Goal: Information Seeking & Learning: Learn about a topic

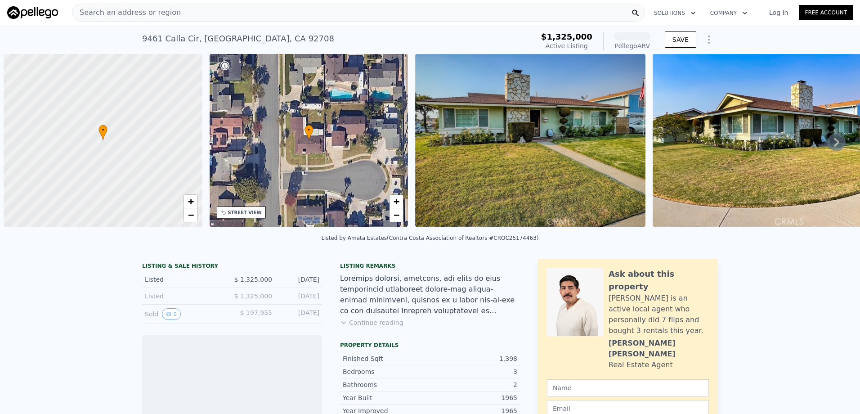
scroll to position [0, 4]
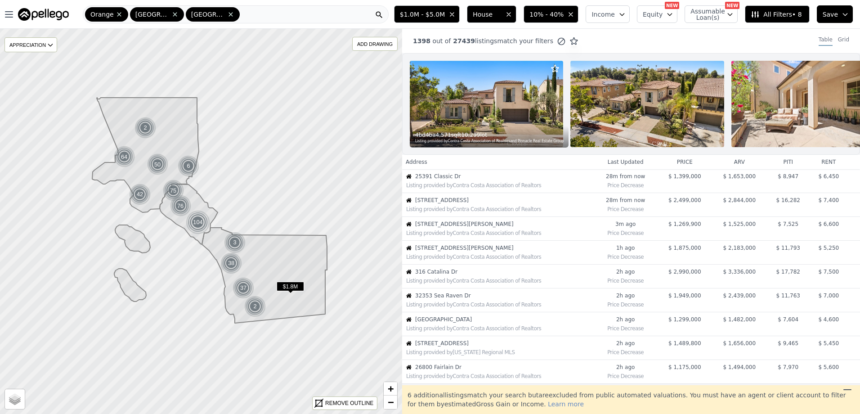
scroll to position [191, 0]
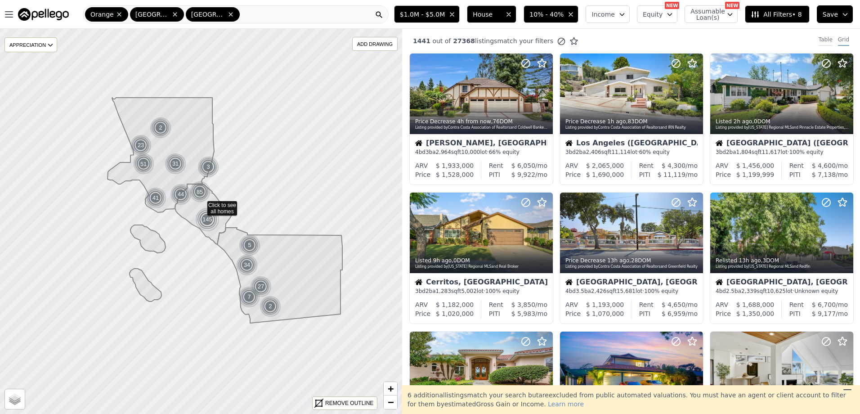
click at [819, 38] on div "Table" at bounding box center [826, 41] width 14 height 10
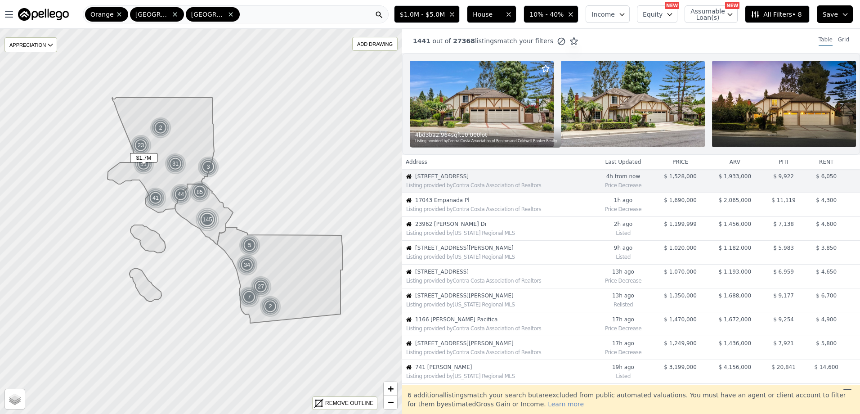
click at [507, 211] on div "Listing provided by Contra Costa Association of Realtors" at bounding box center [498, 208] width 190 height 9
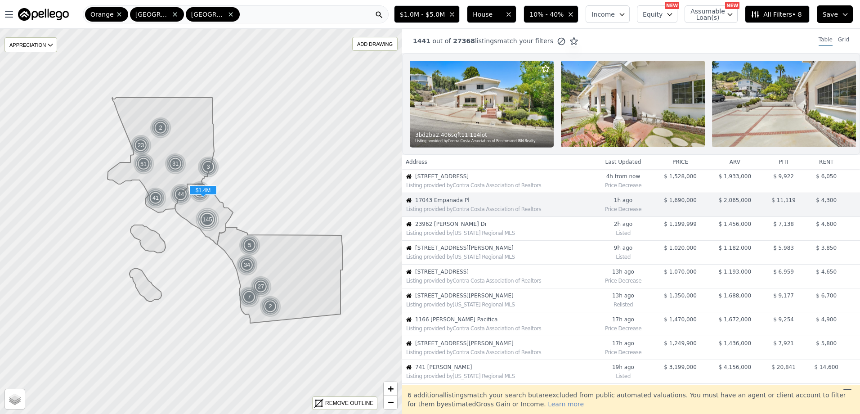
click at [462, 308] on div "Listing provided by [US_STATE] Regional MLS" at bounding box center [499, 304] width 187 height 7
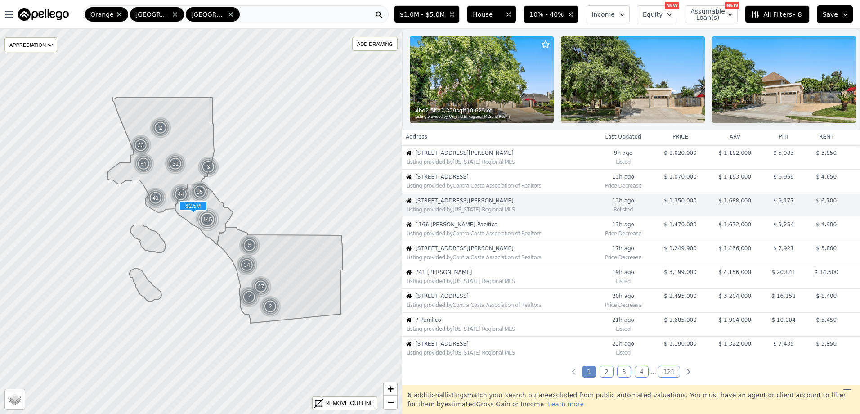
scroll to position [95, 0]
click at [540, 282] on div "Listing provided by [US_STATE] Regional MLS" at bounding box center [498, 279] width 190 height 9
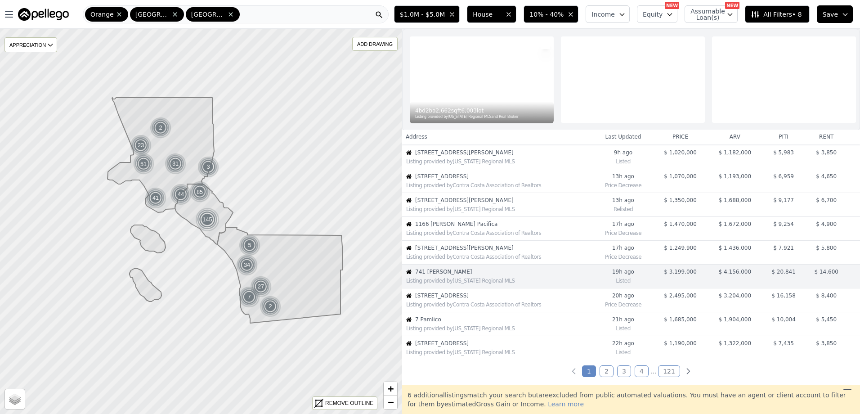
scroll to position [167, 0]
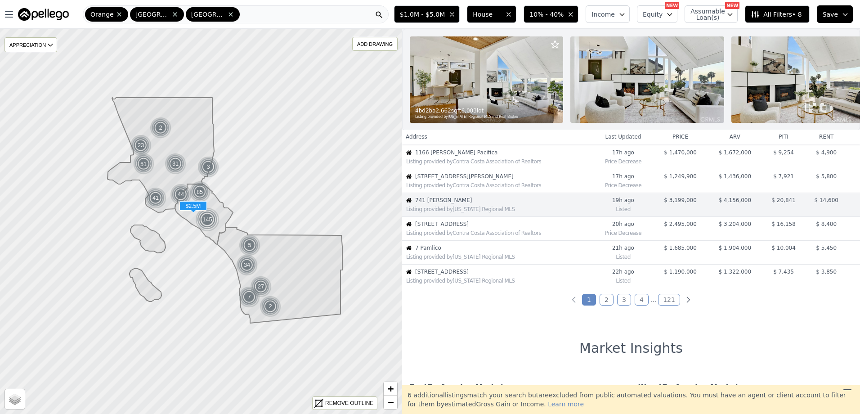
click at [498, 237] on div "Listing provided by Contra Costa Association of Realtors" at bounding box center [499, 232] width 187 height 7
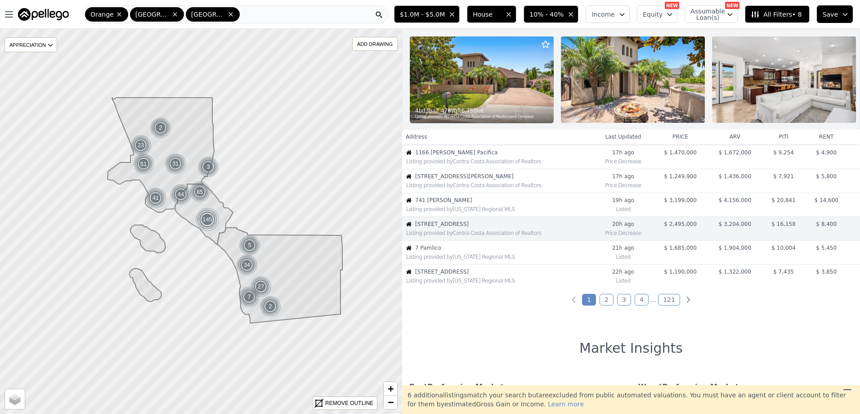
scroll to position [191, 0]
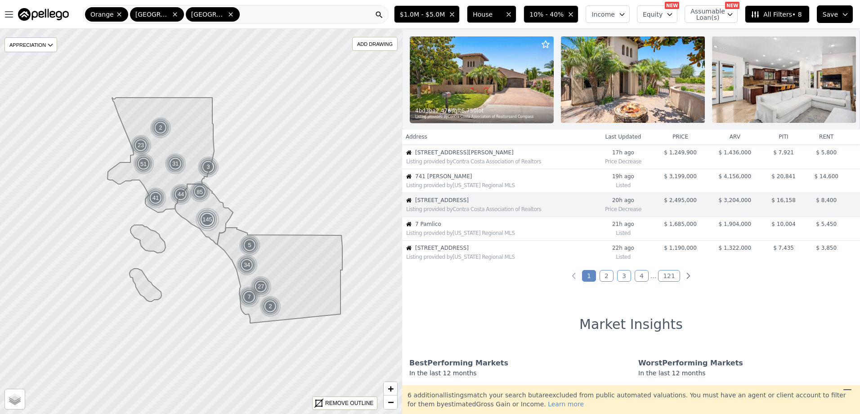
click at [609, 281] on link "2" at bounding box center [607, 276] width 14 height 12
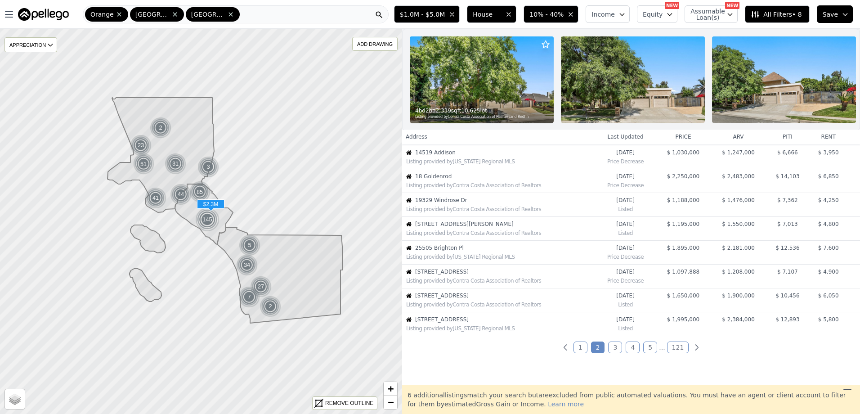
scroll to position [135, 0]
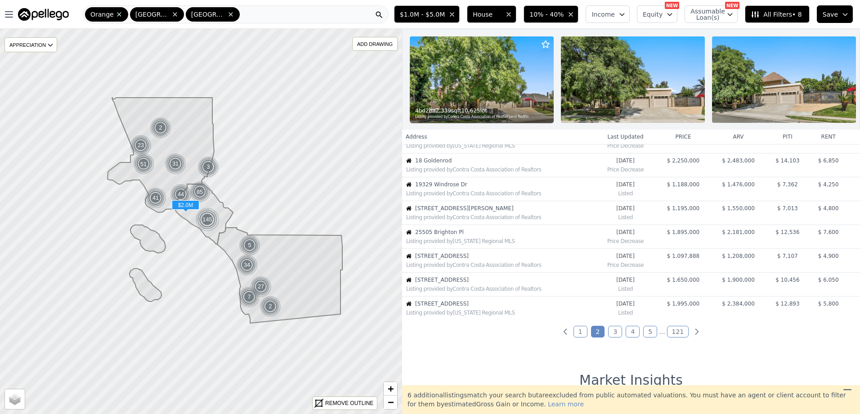
click at [486, 315] on div "Listing provided by [US_STATE] Regional MLS" at bounding box center [499, 311] width 192 height 9
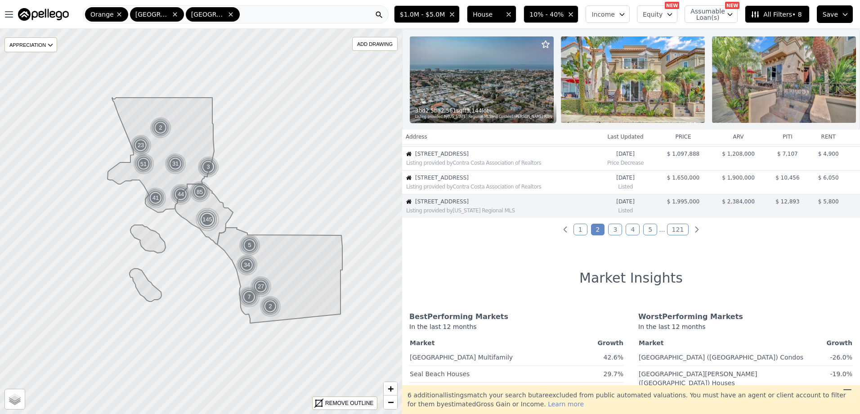
scroll to position [238, 0]
click at [467, 180] on span "[STREET_ADDRESS]" at bounding box center [504, 176] width 179 height 7
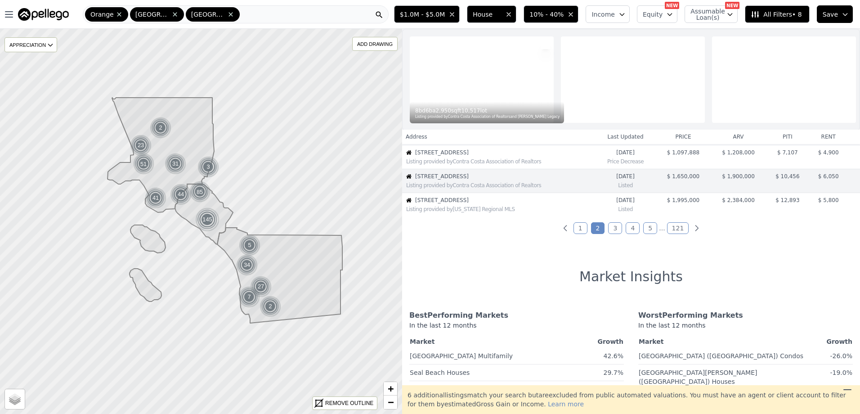
scroll to position [215, 0]
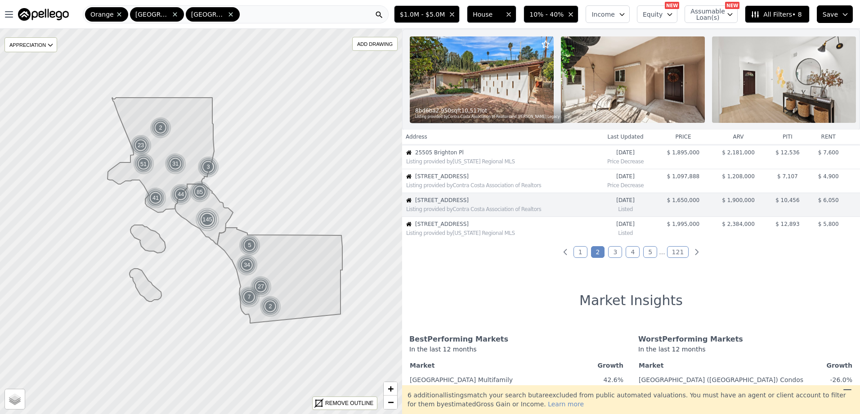
click at [617, 258] on link "3" at bounding box center [615, 252] width 14 height 12
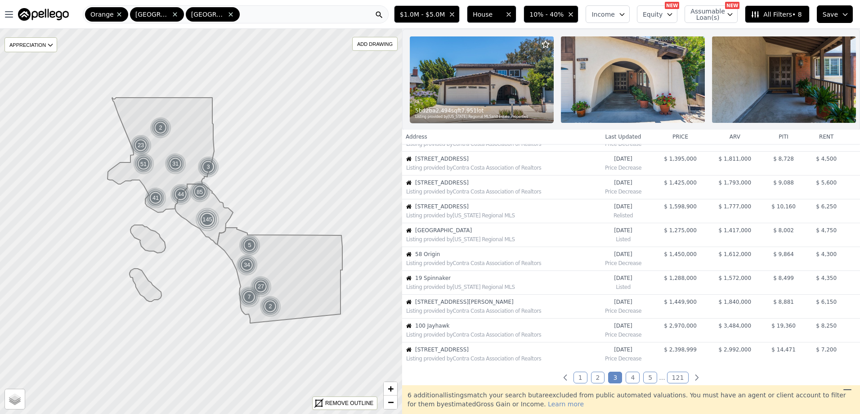
scroll to position [0, 0]
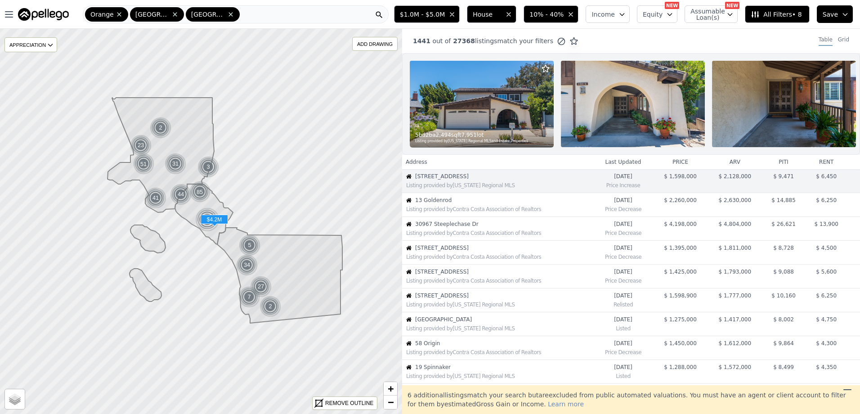
click at [475, 228] on span "30967 Steeplechase Dr" at bounding box center [504, 223] width 178 height 7
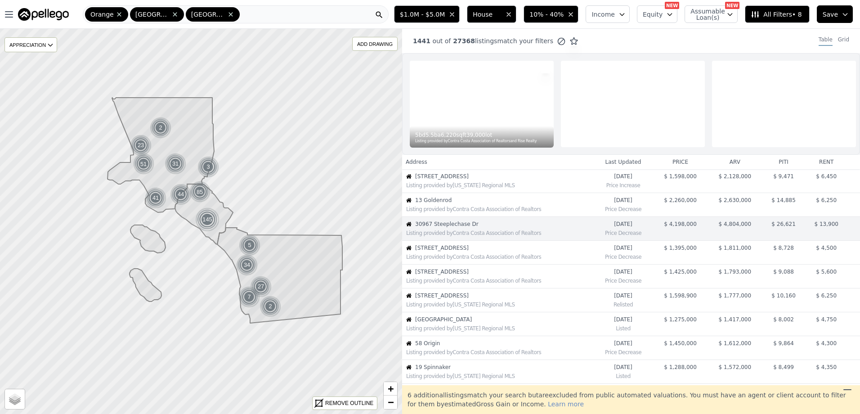
scroll to position [24, 0]
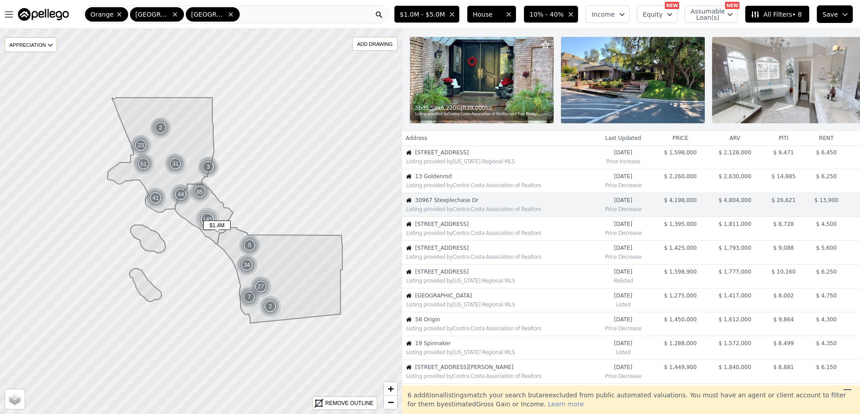
click at [533, 228] on span "[STREET_ADDRESS]" at bounding box center [504, 223] width 178 height 7
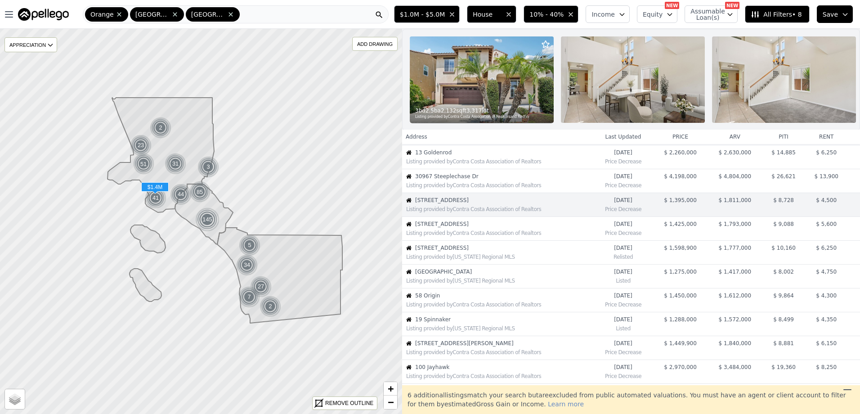
click at [533, 228] on span "[STREET_ADDRESS]" at bounding box center [504, 223] width 178 height 7
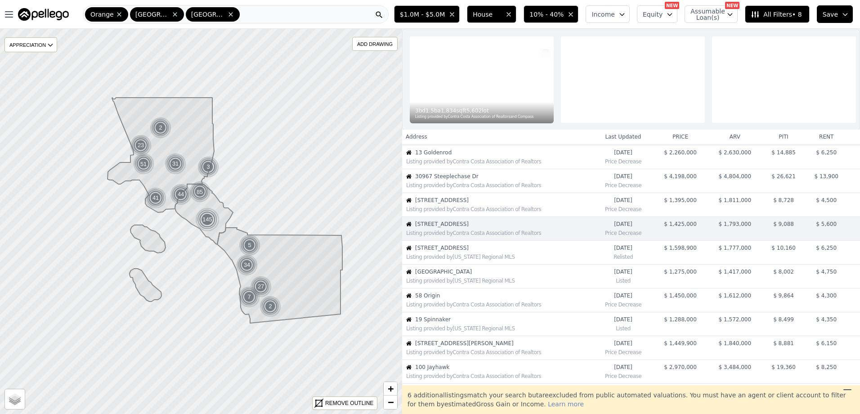
scroll to position [72, 0]
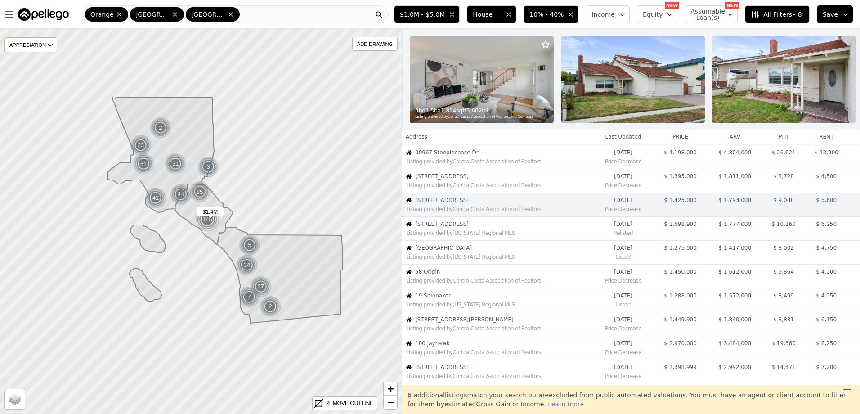
click at [537, 332] on div "Listing provided by Contra Costa Association of Realtors" at bounding box center [499, 328] width 187 height 7
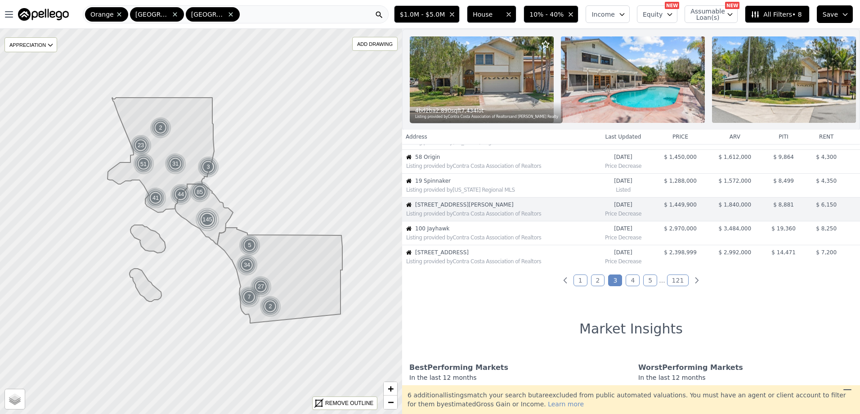
scroll to position [191, 0]
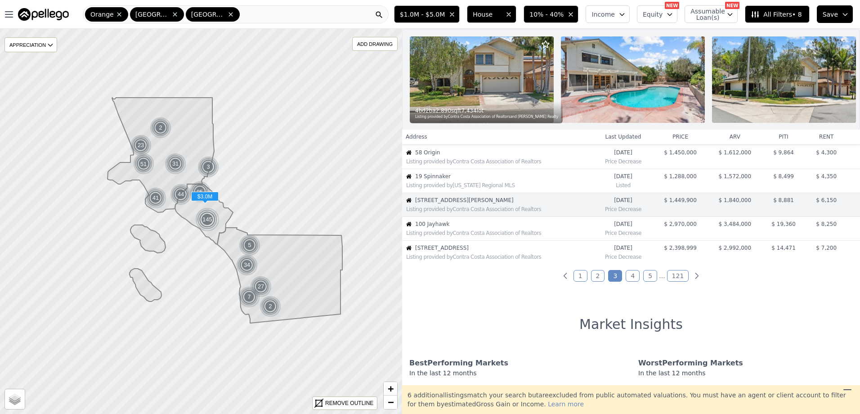
click at [471, 228] on span "100 Jayhawk" at bounding box center [504, 223] width 178 height 7
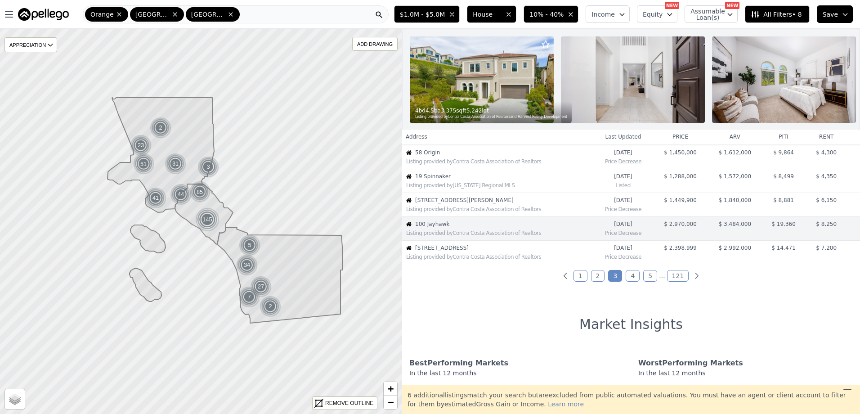
scroll to position [215, 0]
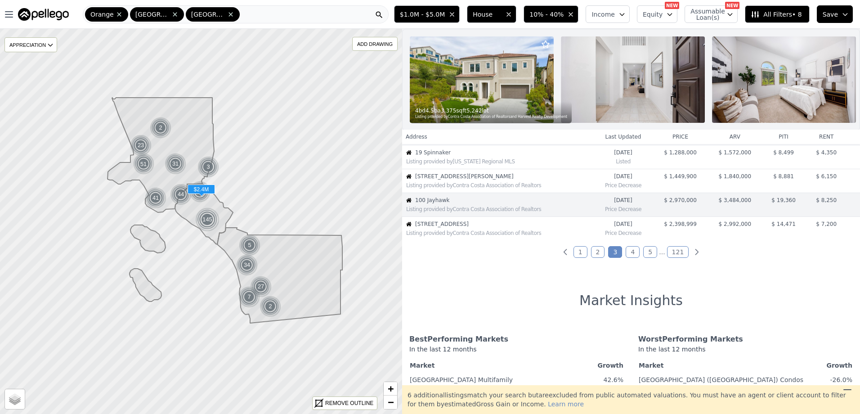
click at [468, 228] on span "[STREET_ADDRESS]" at bounding box center [504, 223] width 178 height 7
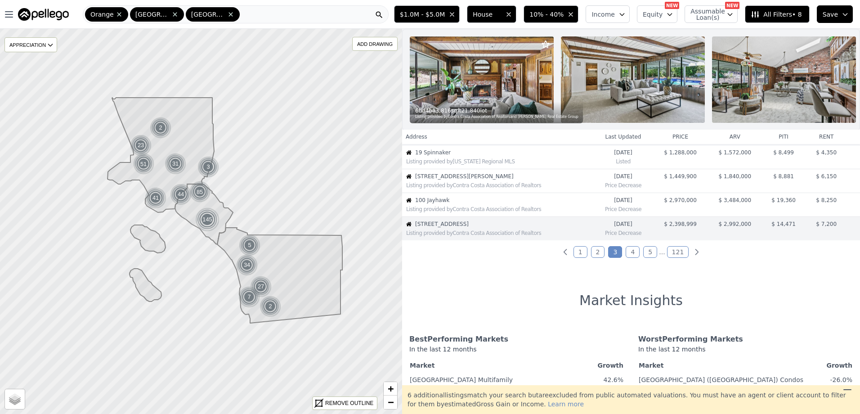
scroll to position [238, 0]
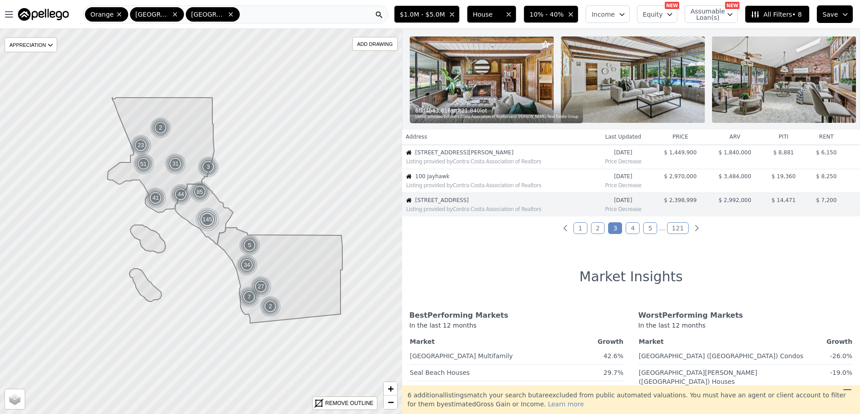
click at [628, 234] on link "4" at bounding box center [633, 228] width 14 height 12
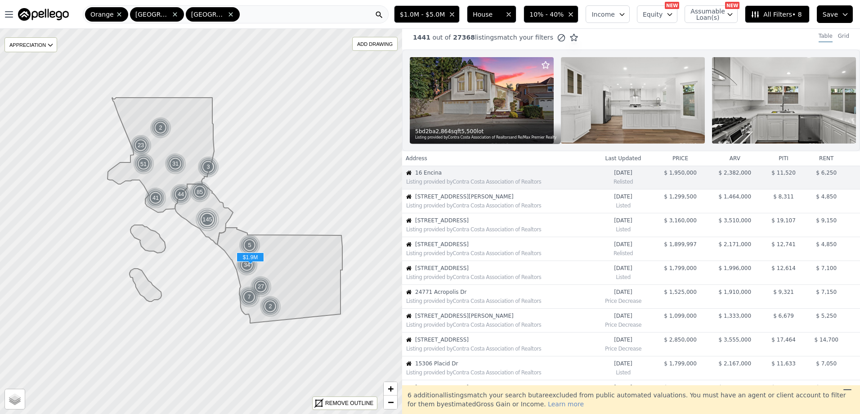
scroll to position [0, 0]
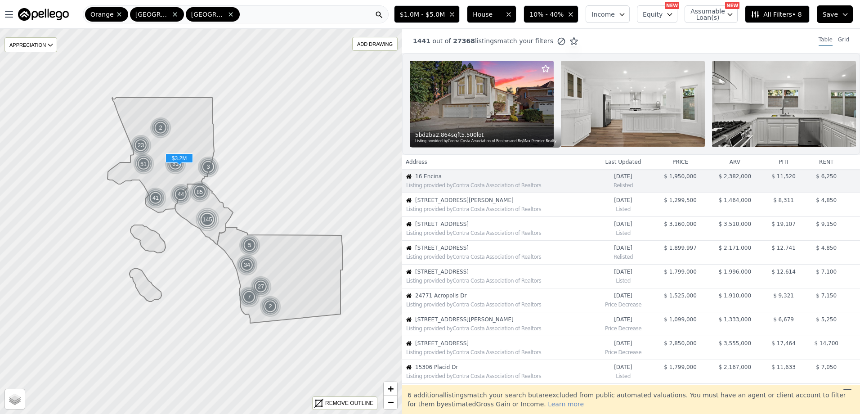
click at [493, 236] on div "Listing provided by Contra Costa Association of Realtors" at bounding box center [498, 232] width 190 height 9
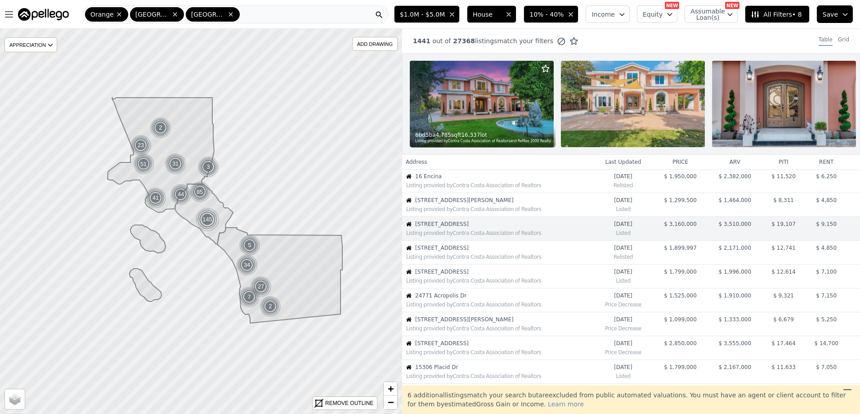
scroll to position [24, 0]
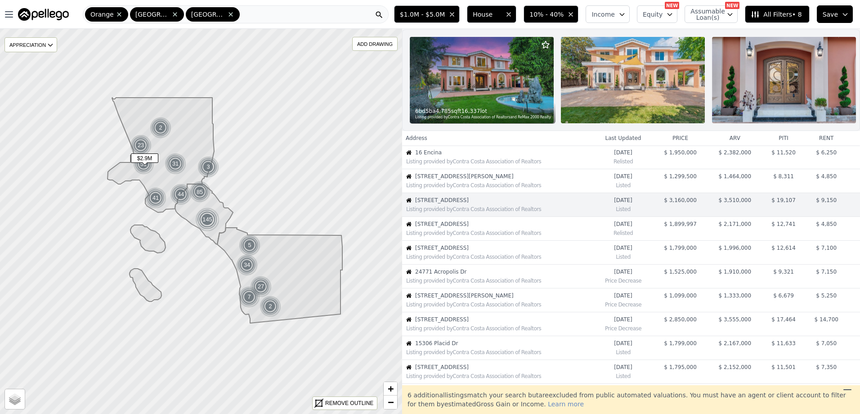
click at [492, 323] on span "[STREET_ADDRESS]" at bounding box center [504, 319] width 178 height 7
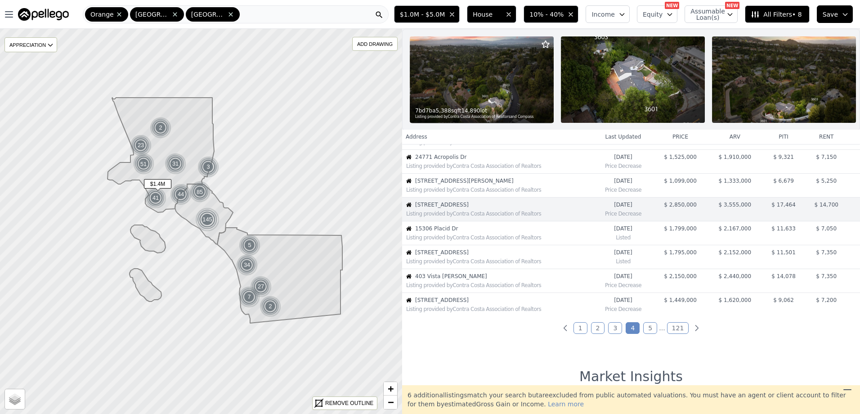
scroll to position [143, 0]
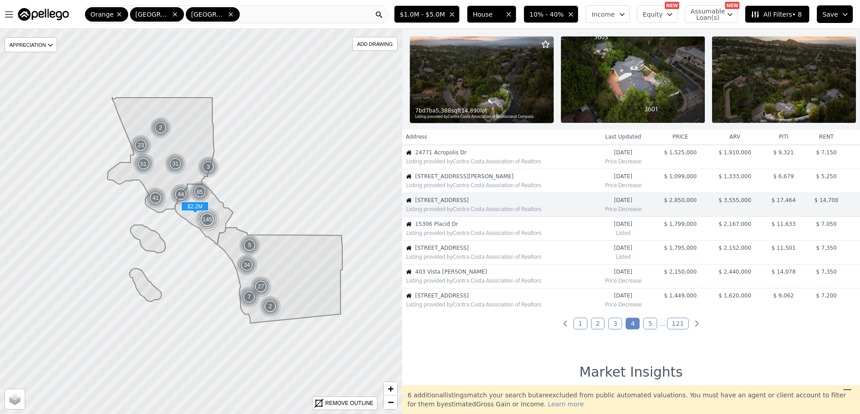
click at [498, 283] on div "Listing provided by Contra Costa Association of Realtors" at bounding box center [498, 279] width 190 height 9
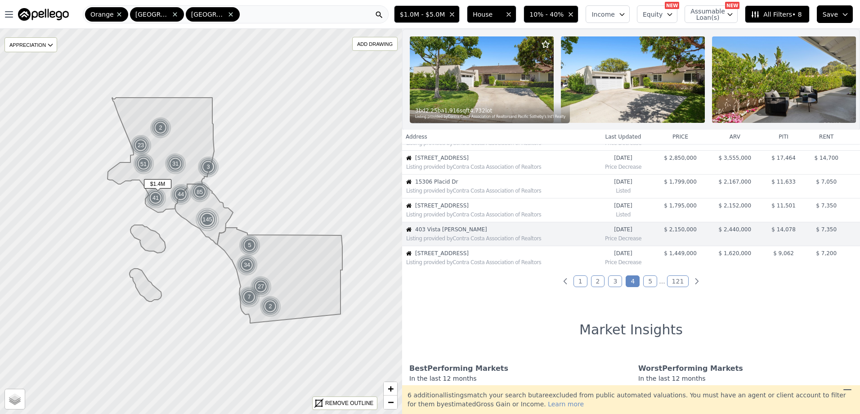
scroll to position [215, 0]
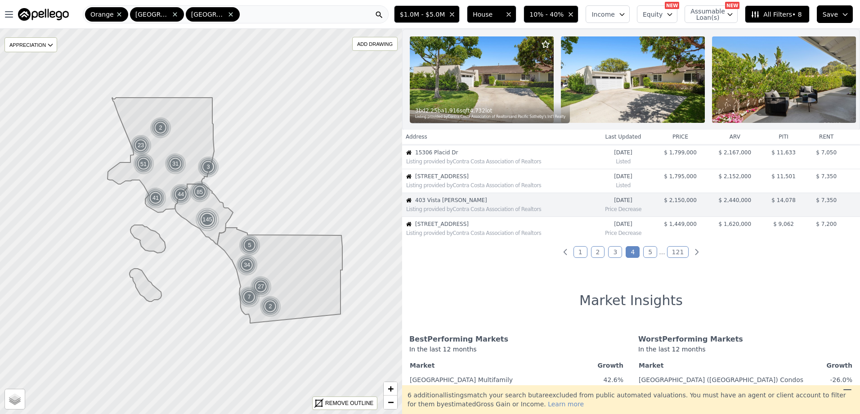
click at [578, 258] on link "1" at bounding box center [581, 252] width 14 height 12
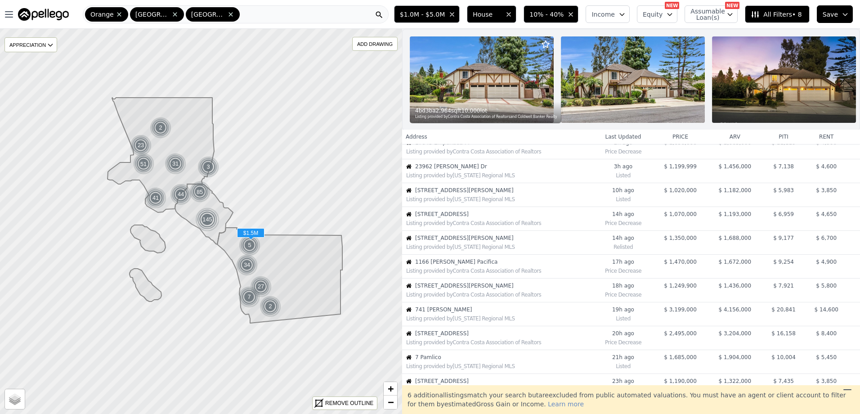
scroll to position [0, 0]
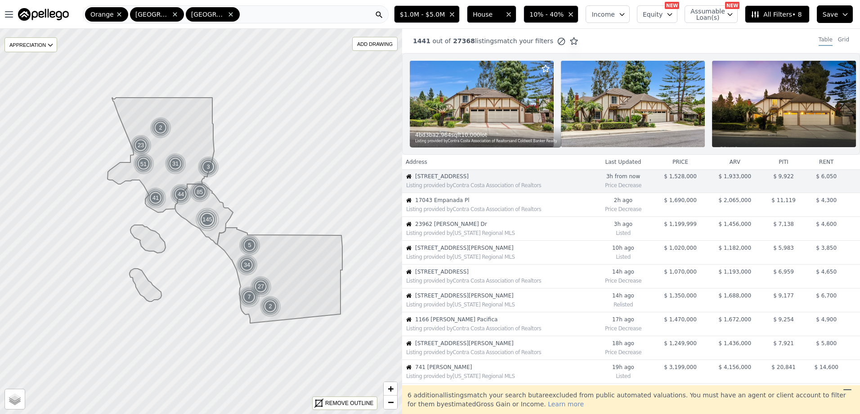
click at [324, 22] on div "Orange [GEOGRAPHIC_DATA] [GEOGRAPHIC_DATA]" at bounding box center [236, 14] width 306 height 18
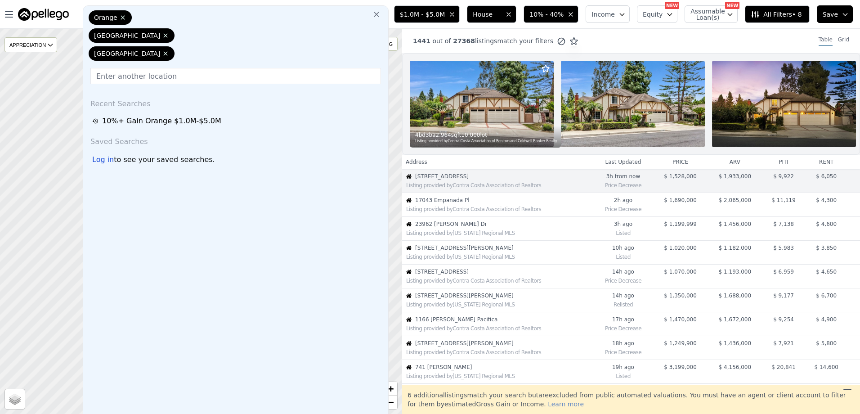
click at [381, 15] on icon at bounding box center [376, 14] width 9 height 9
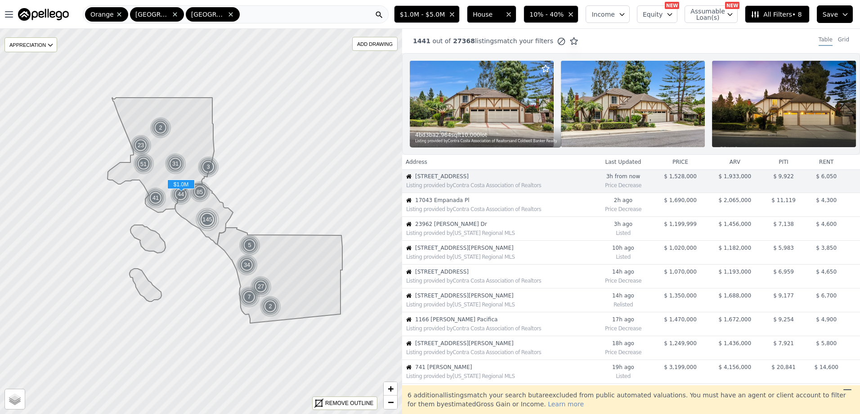
scroll to position [180, 0]
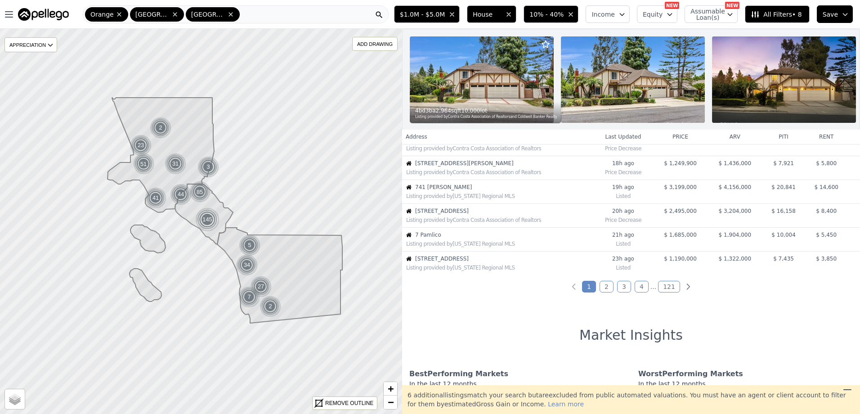
click at [603, 292] on link "2" at bounding box center [607, 287] width 14 height 12
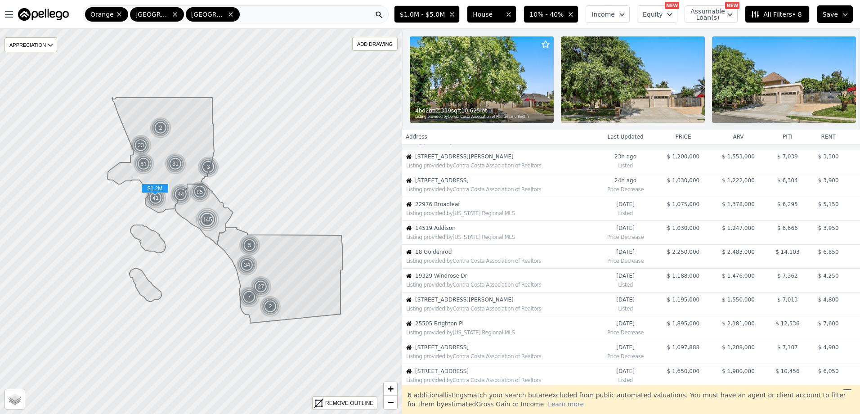
scroll to position [0, 0]
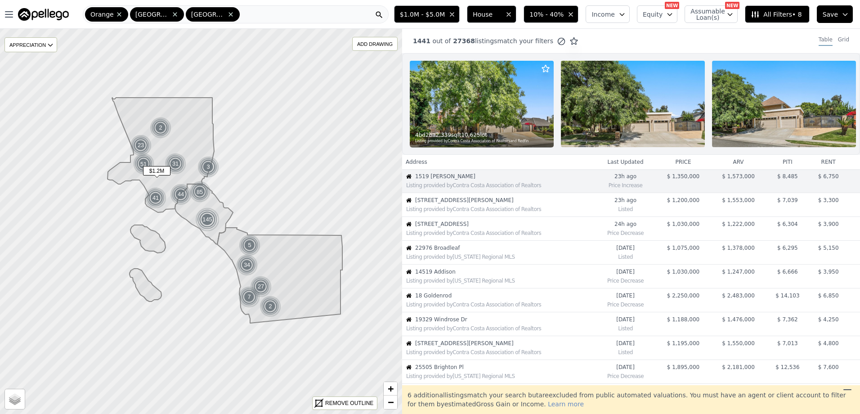
click at [468, 213] on div "Listing provided by Contra Costa Association of Realtors" at bounding box center [500, 209] width 188 height 7
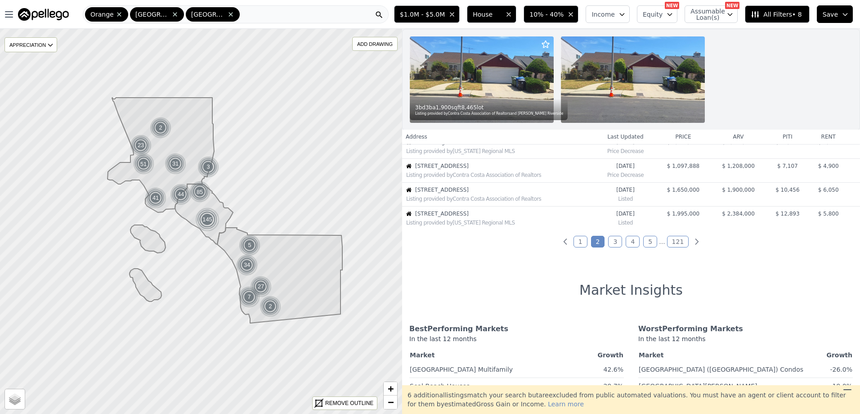
click at [615, 241] on link "3" at bounding box center [615, 242] width 14 height 12
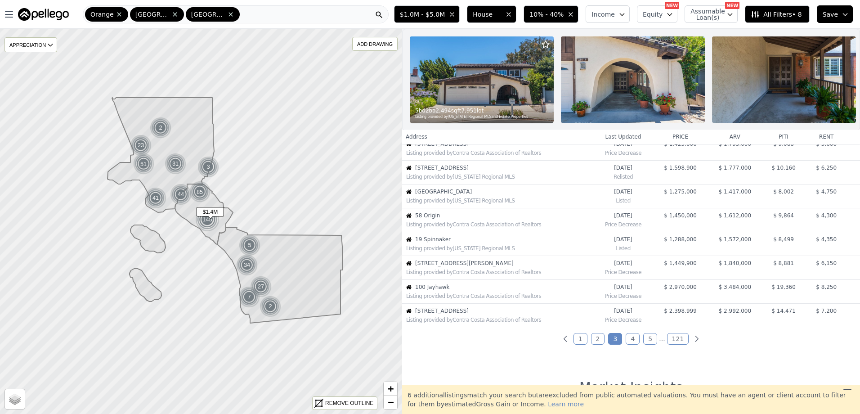
scroll to position [180, 0]
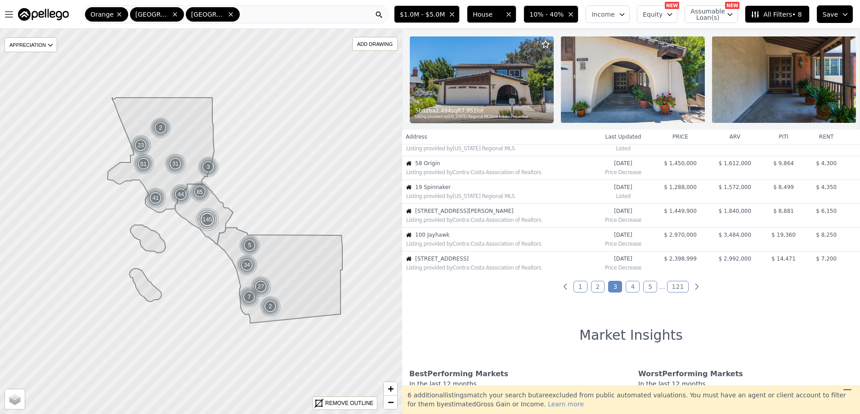
click at [627, 292] on link "4" at bounding box center [633, 287] width 14 height 12
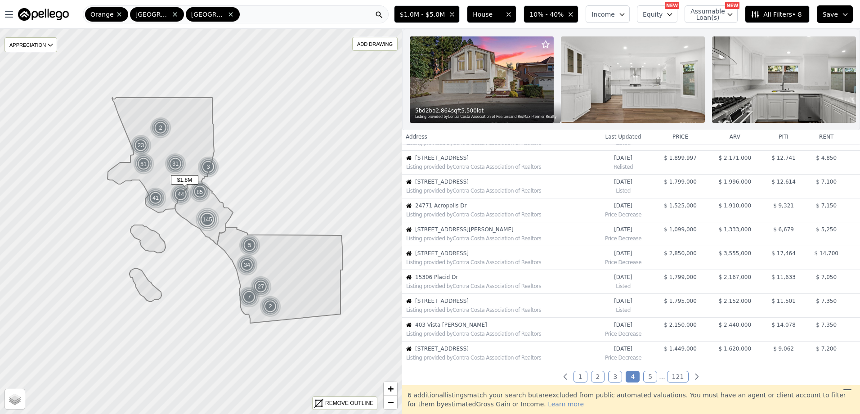
scroll to position [135, 0]
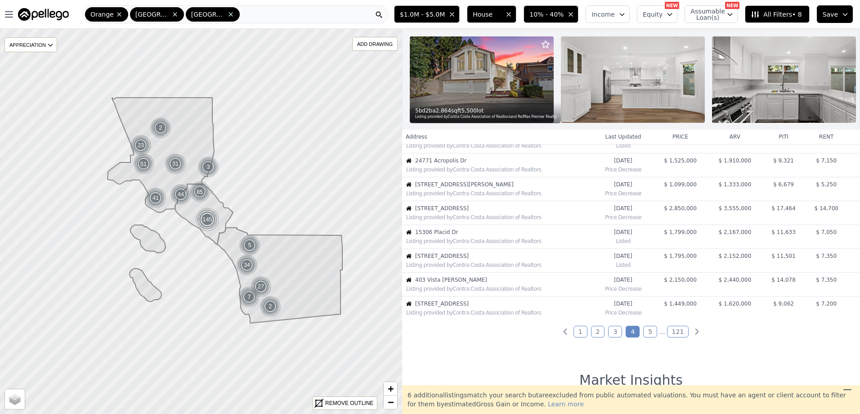
click at [579, 337] on link "1" at bounding box center [581, 332] width 14 height 12
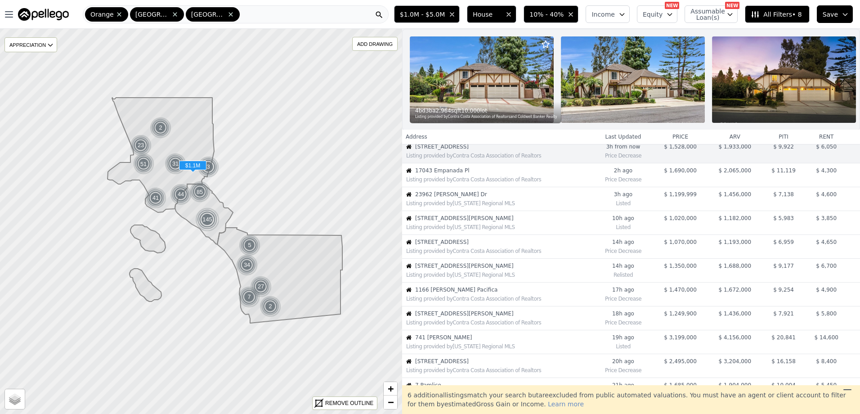
scroll to position [90, 0]
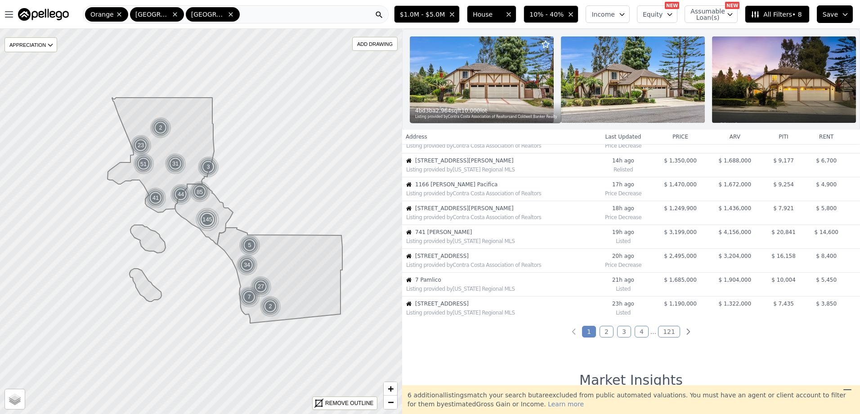
click at [607, 337] on link "2" at bounding box center [607, 332] width 14 height 12
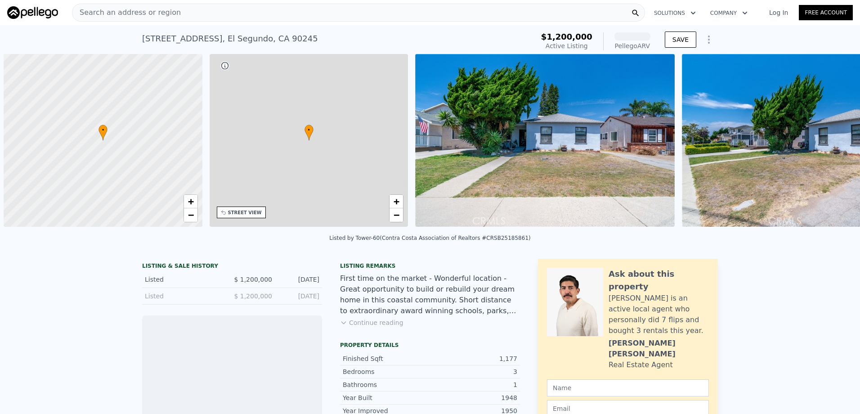
scroll to position [0, 4]
